Goal: Task Accomplishment & Management: Manage account settings

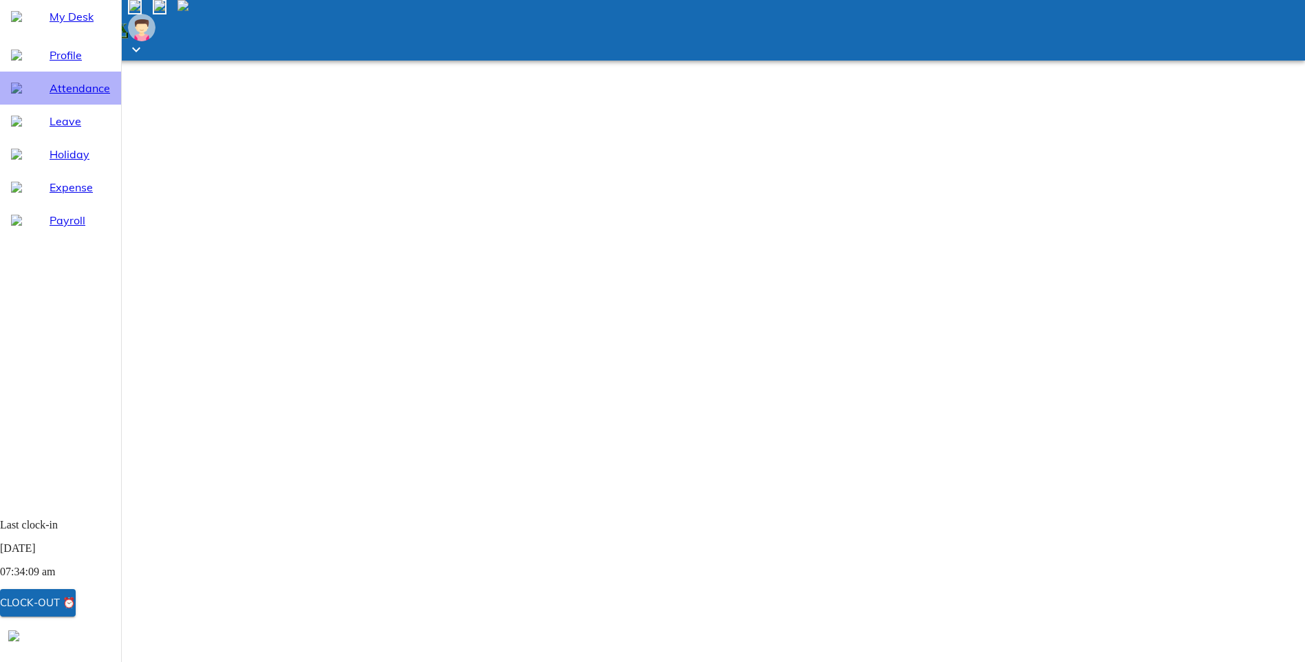
drag, startPoint x: 58, startPoint y: 125, endPoint x: 145, endPoint y: 233, distance: 138.1
click at [58, 96] on span "Attendance" at bounding box center [80, 88] width 61 height 17
select select "8"
click at [47, 138] on div "Leave" at bounding box center [60, 121] width 121 height 33
select select "8"
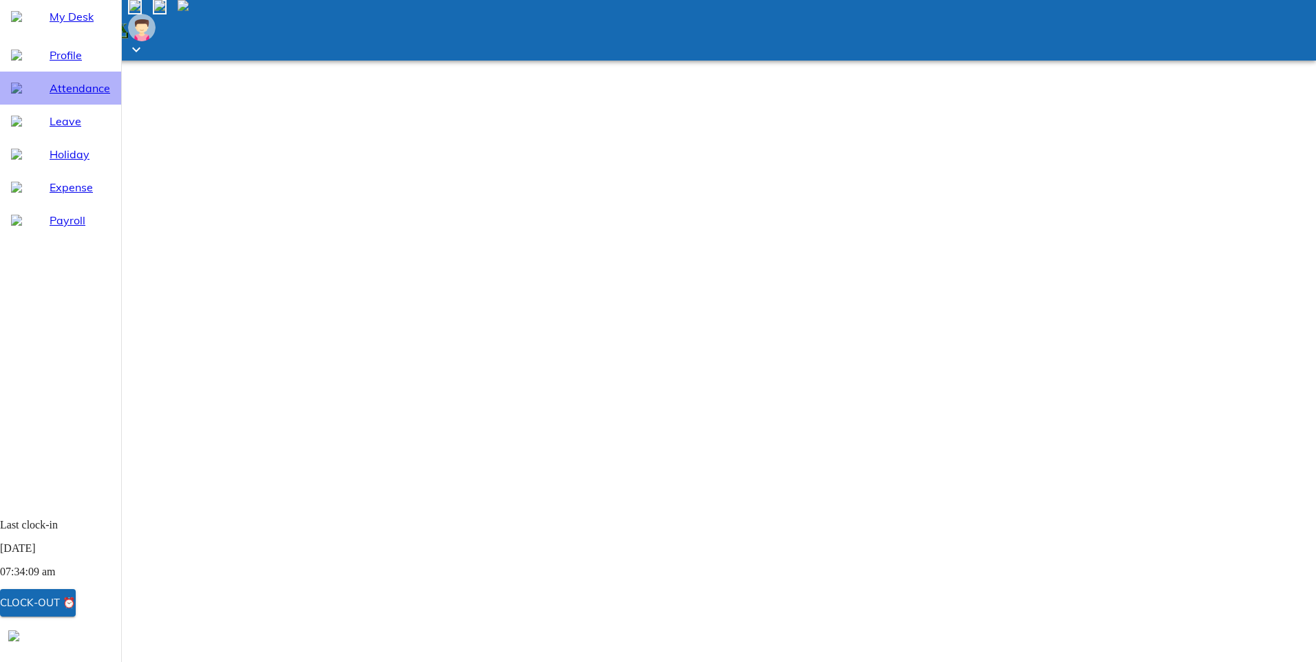
click at [58, 96] on span "Attendance" at bounding box center [80, 88] width 61 height 17
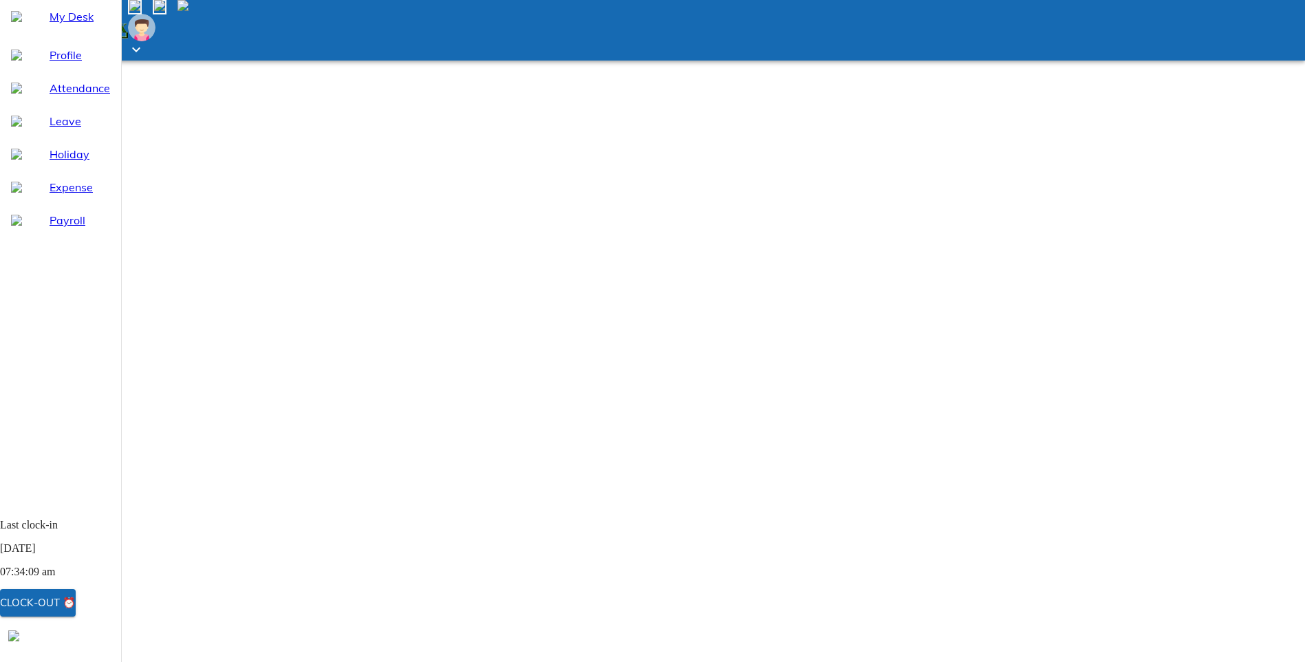
select select "8"
click at [52, 129] on span "Leave" at bounding box center [80, 121] width 61 height 17
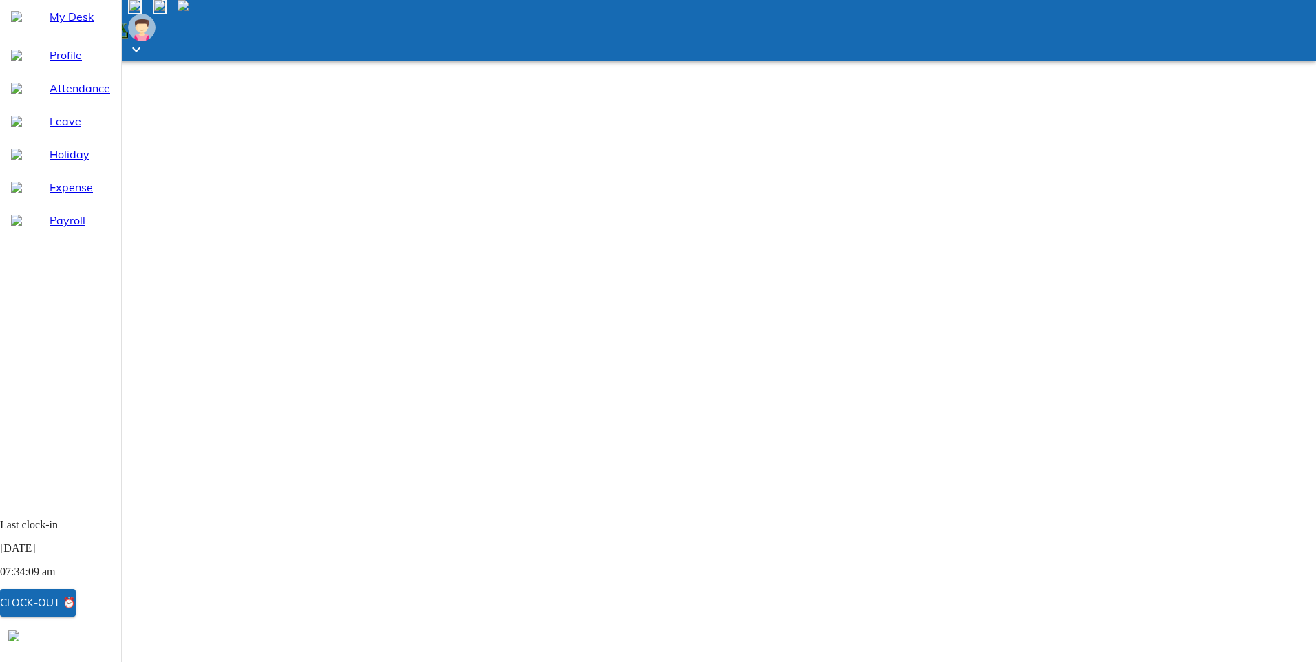
select select "8"
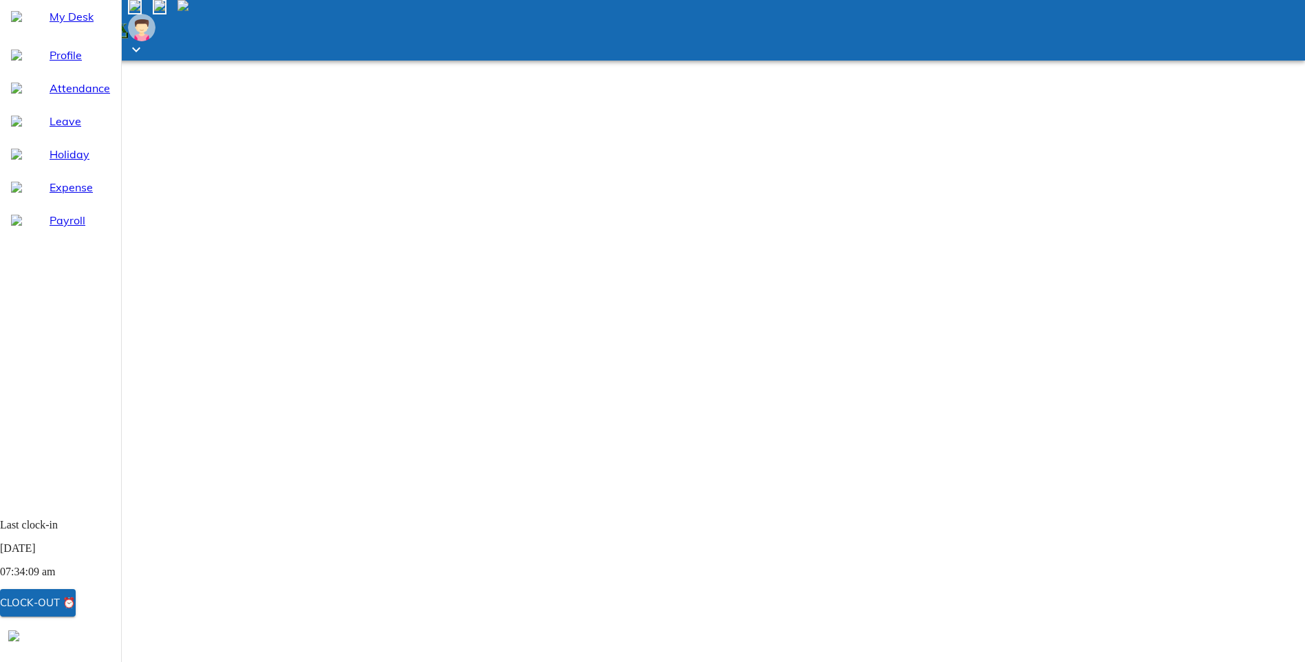
click at [50, 129] on span "Leave" at bounding box center [80, 121] width 61 height 17
select select "8"
